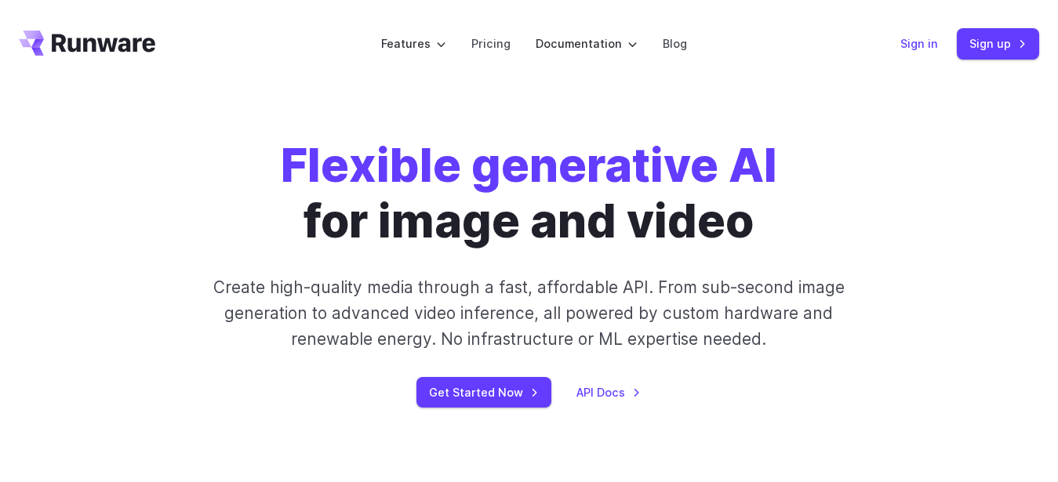
click at [928, 48] on link "Sign in" at bounding box center [919, 44] width 38 height 18
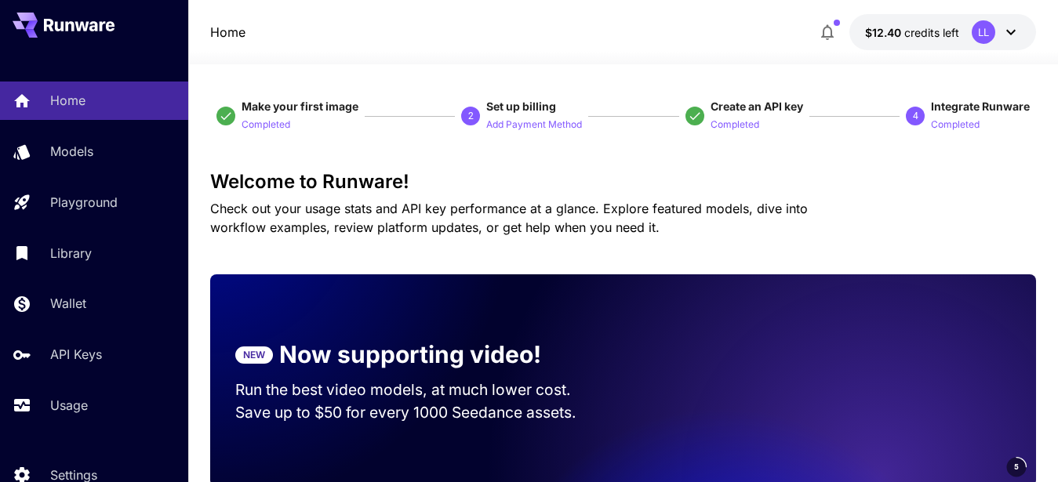
click at [656, 187] on h3 "Welcome to Runware!" at bounding box center [623, 182] width 826 height 22
click at [623, 200] on p "Check out your usage stats and API key performance at a glance. Explore feature…" at bounding box center [536, 218] width 652 height 38
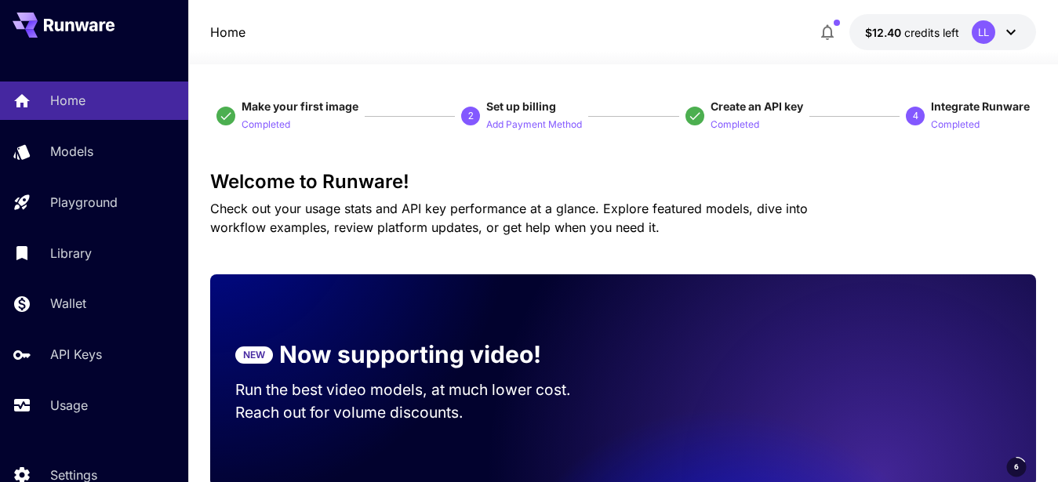
click at [609, 205] on span "Check out your usage stats and API key performance at a glance. Explore feature…" at bounding box center [509, 218] width 598 height 35
click at [575, 183] on h3 "Welcome to Runware!" at bounding box center [623, 182] width 826 height 22
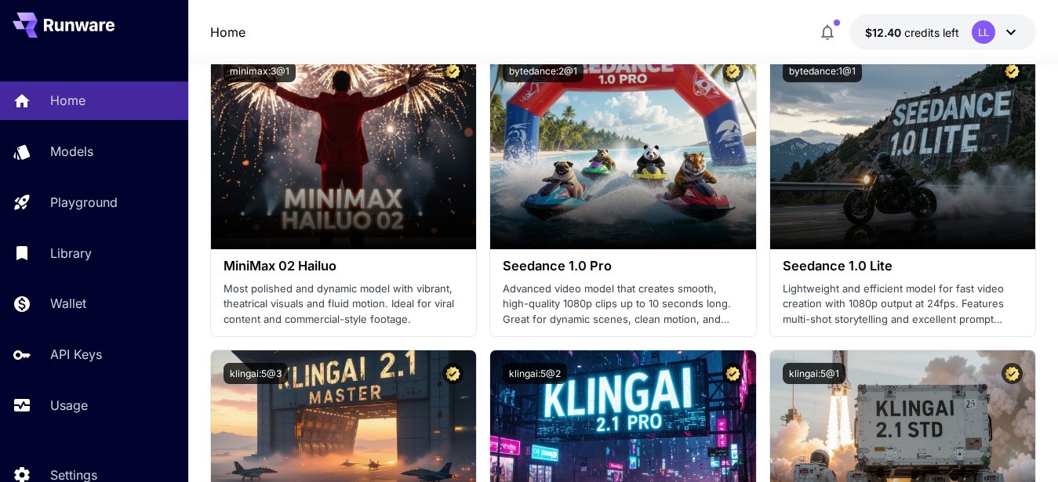
scroll to position [480, 0]
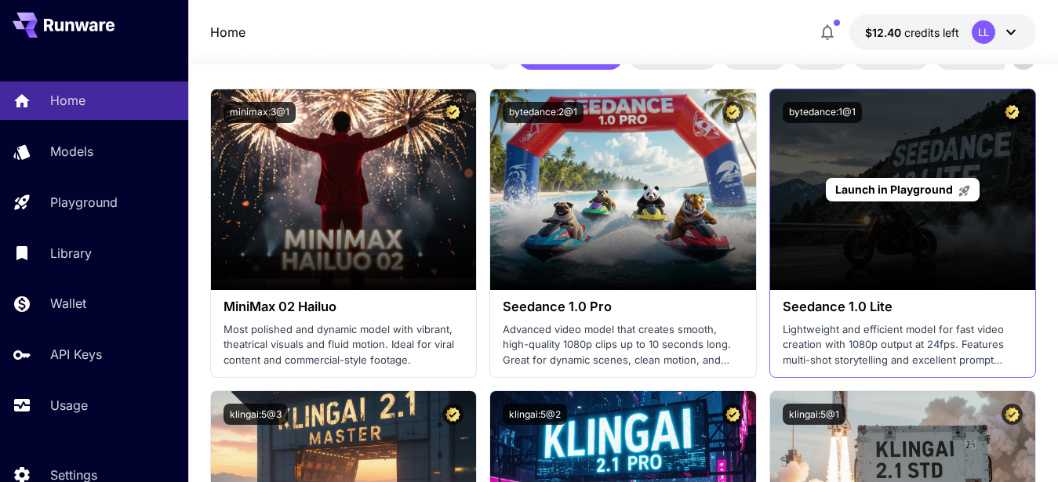
click at [903, 184] on span "Launch in Playground" at bounding box center [894, 189] width 118 height 13
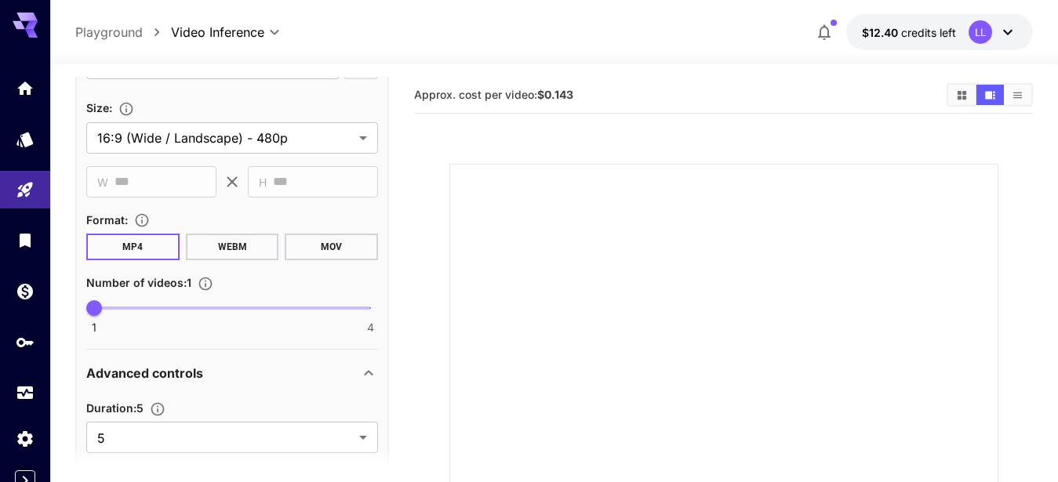
click at [577, 99] on section "Approx. cost per video: $0.143" at bounding box center [674, 95] width 520 height 15
click at [554, 95] on b "$0.143" at bounding box center [555, 94] width 36 height 13
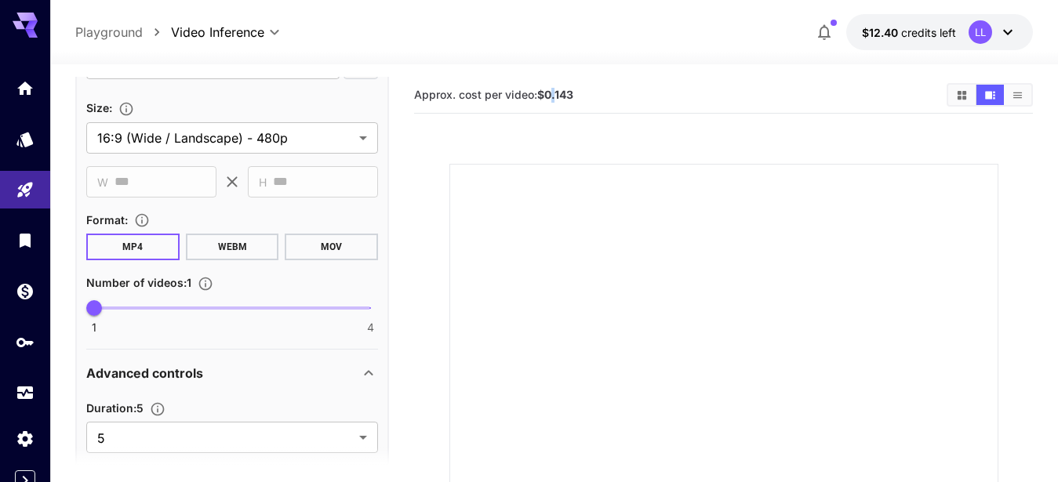
click at [554, 95] on b "$0.143" at bounding box center [555, 94] width 36 height 13
click at [503, 98] on span "Approx. cost per video: $0.143" at bounding box center [493, 94] width 159 height 13
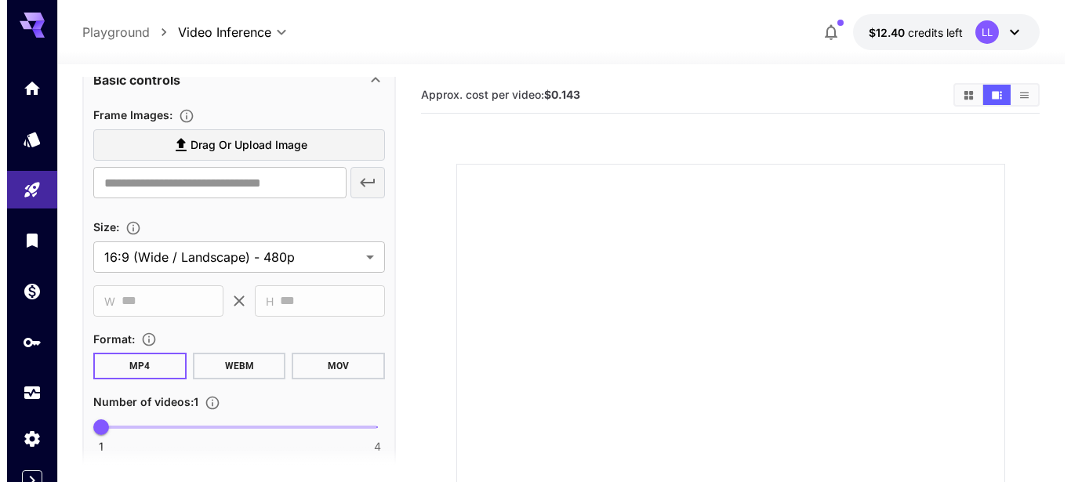
scroll to position [447, 0]
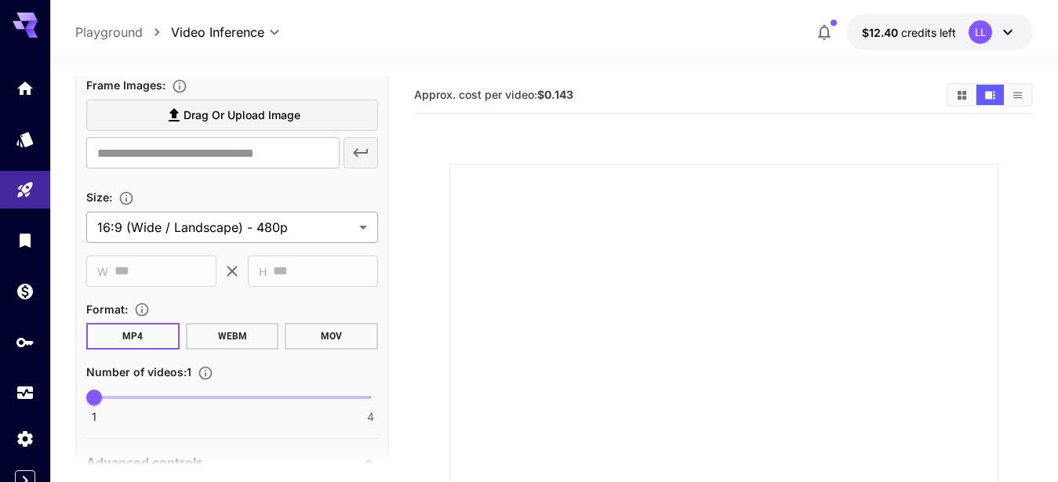
click at [302, 234] on body "**********" at bounding box center [529, 380] width 1058 height 760
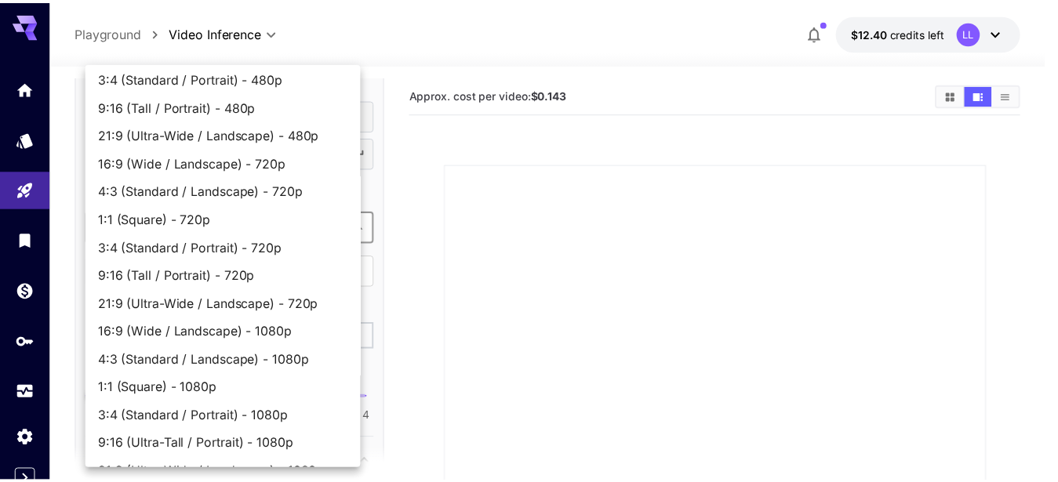
scroll to position [114, 0]
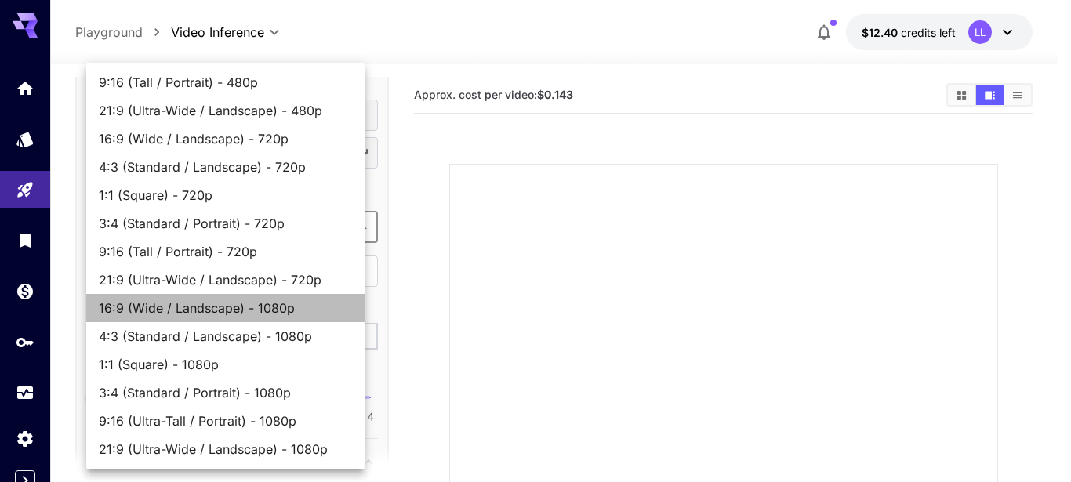
click at [267, 312] on span "16:9 (Wide / Landscape) - 1080p" at bounding box center [225, 308] width 253 height 19
type input "**********"
type input "****"
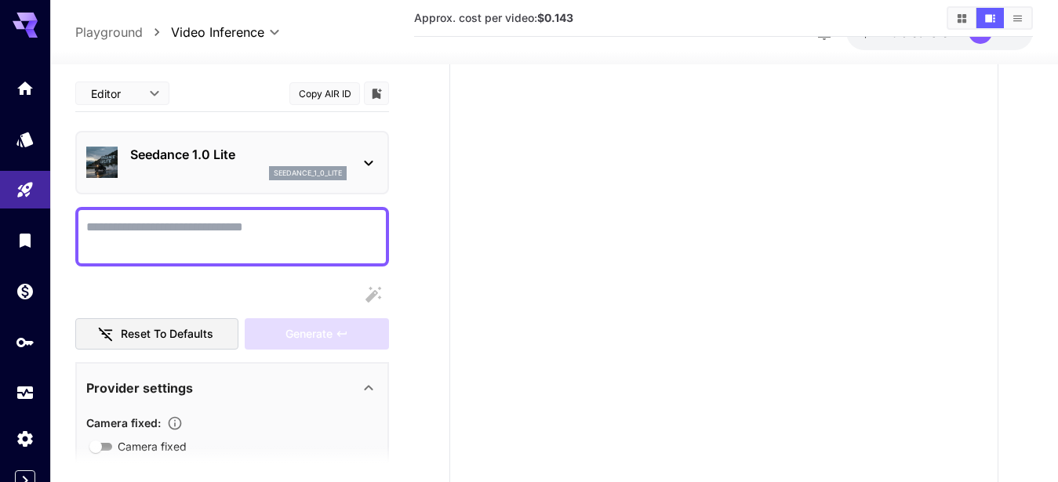
scroll to position [0, 0]
